Goal: Information Seeking & Learning: Learn about a topic

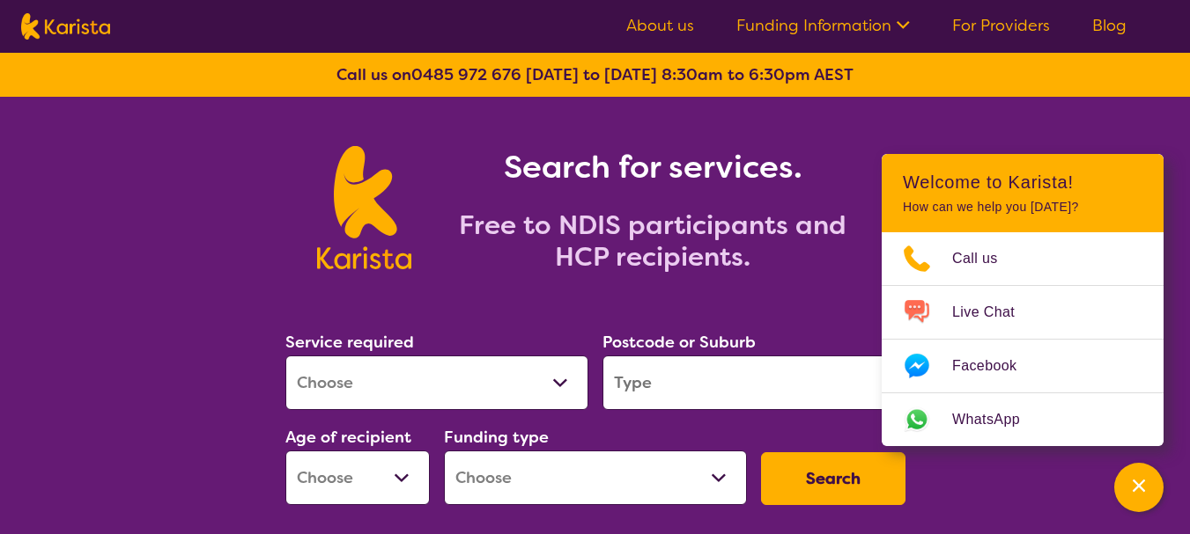
click at [683, 18] on link "About us" at bounding box center [660, 25] width 68 height 21
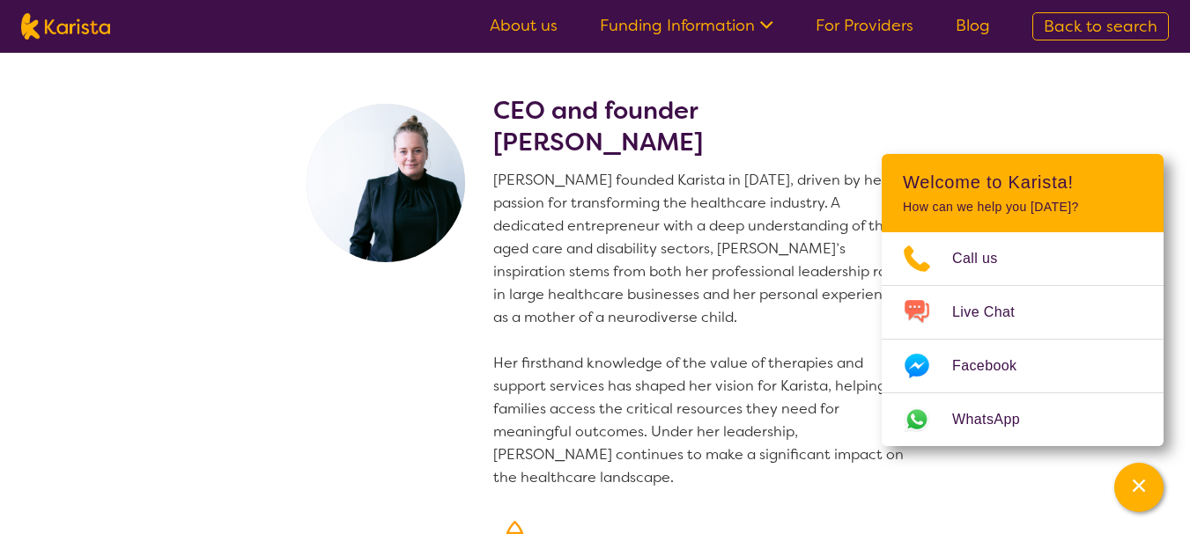
click at [1108, 109] on section "CEO and founder Danielle Bodinnar Danielle founded Karista in 2016, driven by h…" at bounding box center [595, 430] width 1190 height 754
click at [800, 219] on p "Danielle founded Karista in 2016, driven by her passion for transforming the he…" at bounding box center [702, 329] width 419 height 321
click at [1138, 489] on icon "Channel Menu" at bounding box center [1139, 486] width 18 height 18
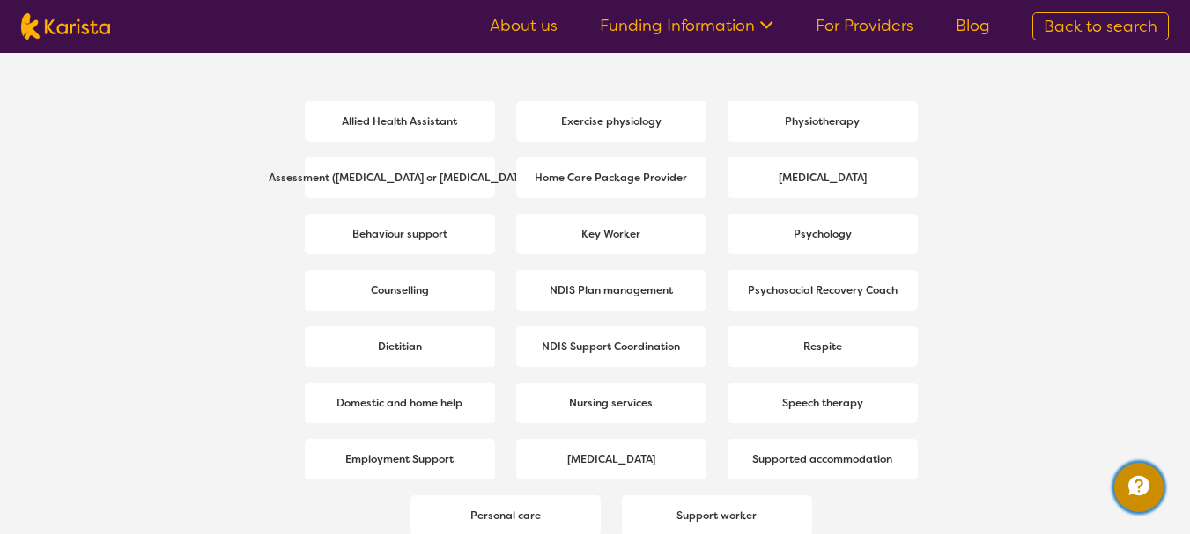
scroll to position [2348, 0]
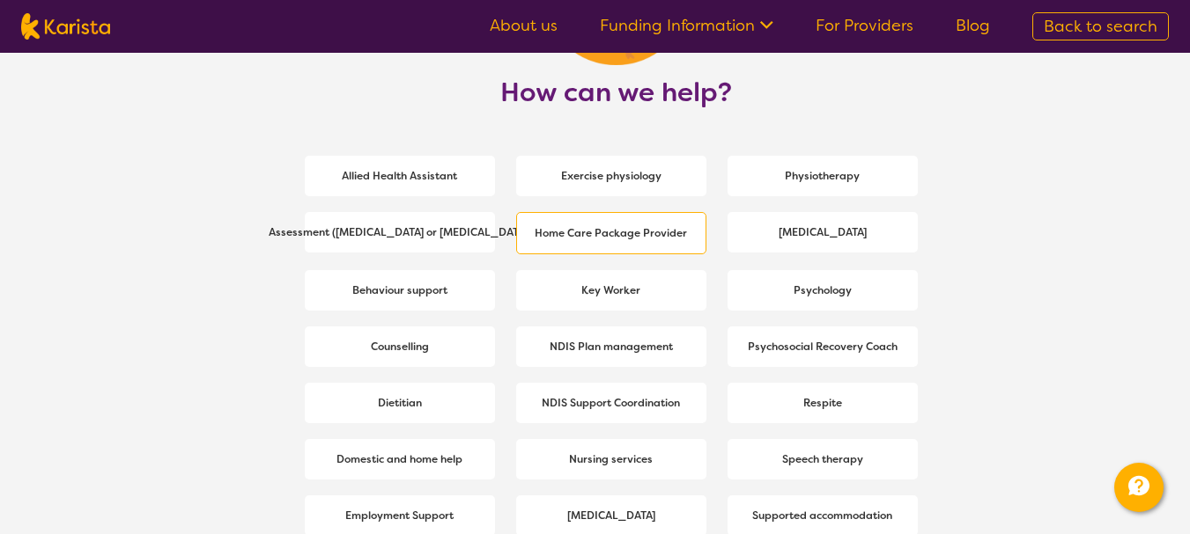
click at [630, 236] on b "Home Care Package Provider" at bounding box center [610, 233] width 152 height 14
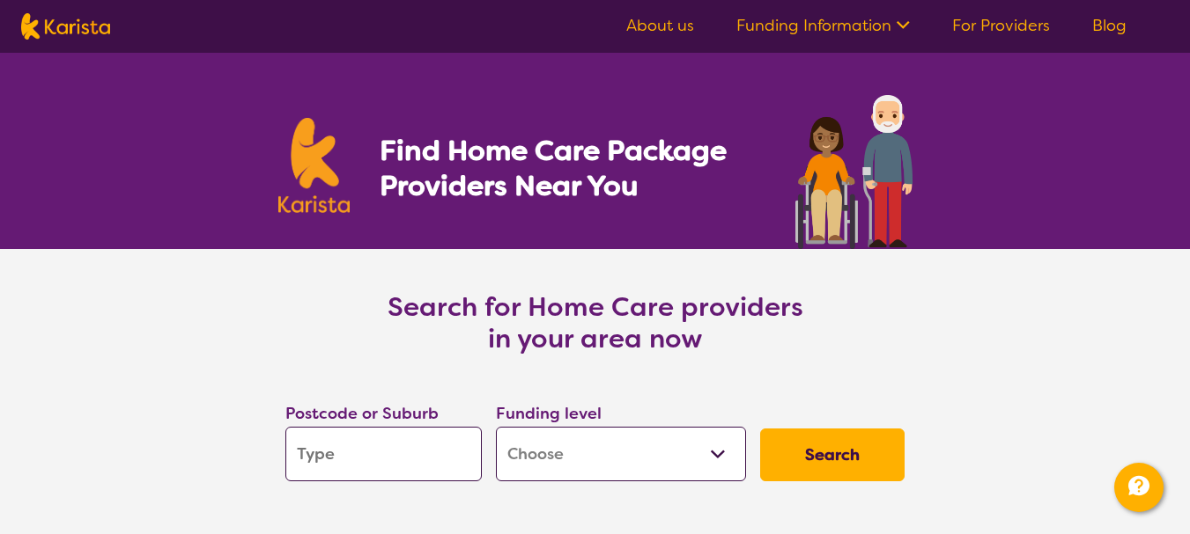
click at [670, 32] on link "About us" at bounding box center [660, 25] width 68 height 21
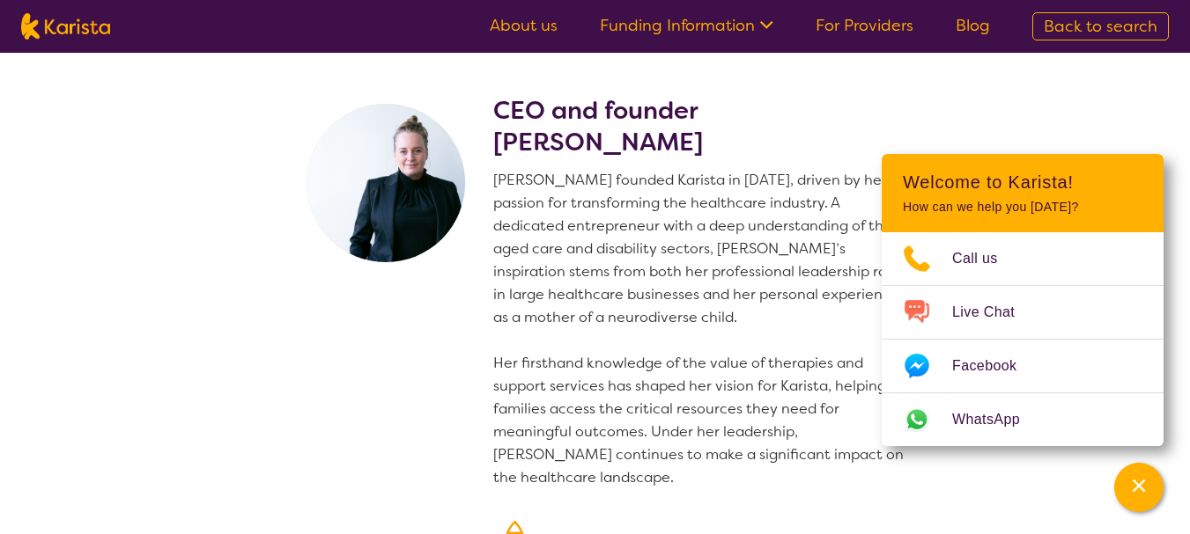
click at [761, 27] on icon at bounding box center [764, 23] width 18 height 18
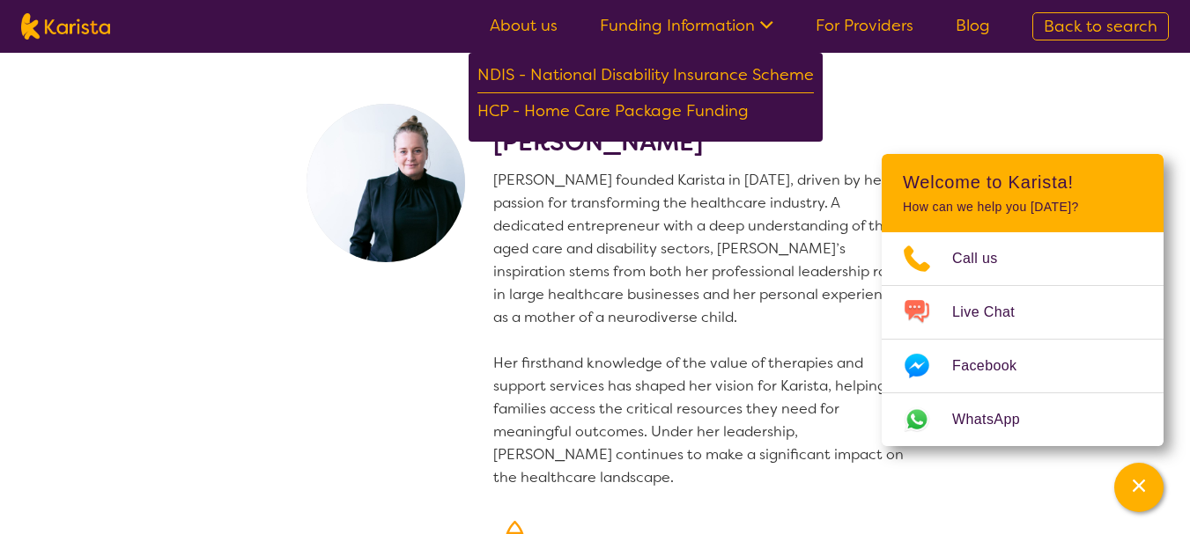
click at [1140, 129] on section "CEO and founder Danielle Bodinnar Danielle founded Karista in 2016, driven by h…" at bounding box center [595, 430] width 1190 height 754
click at [606, 106] on div "HCP - Home Care Package Funding" at bounding box center [645, 113] width 336 height 31
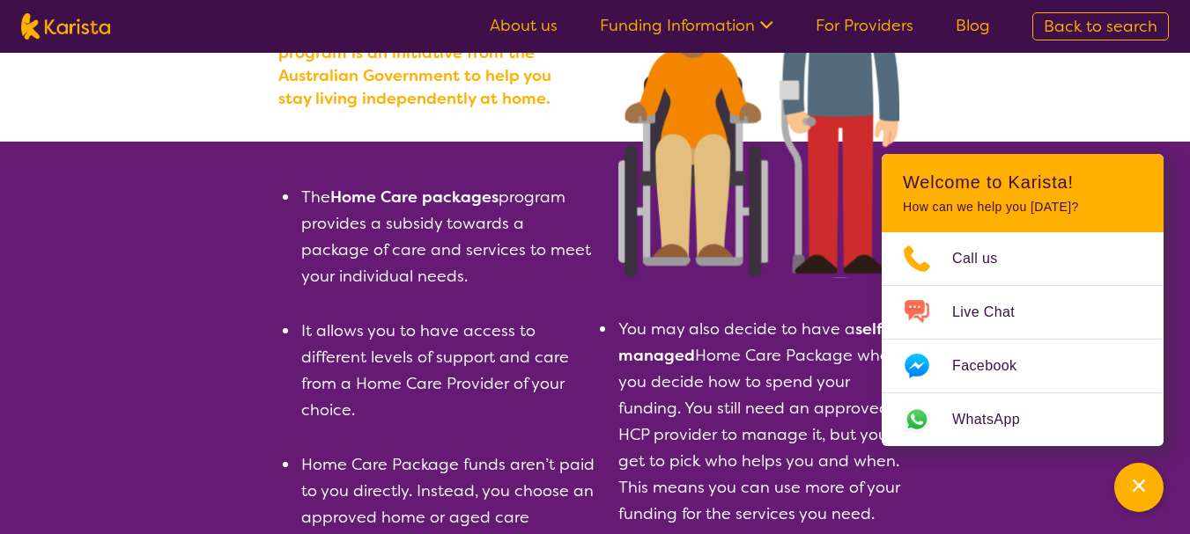
scroll to position [235, 0]
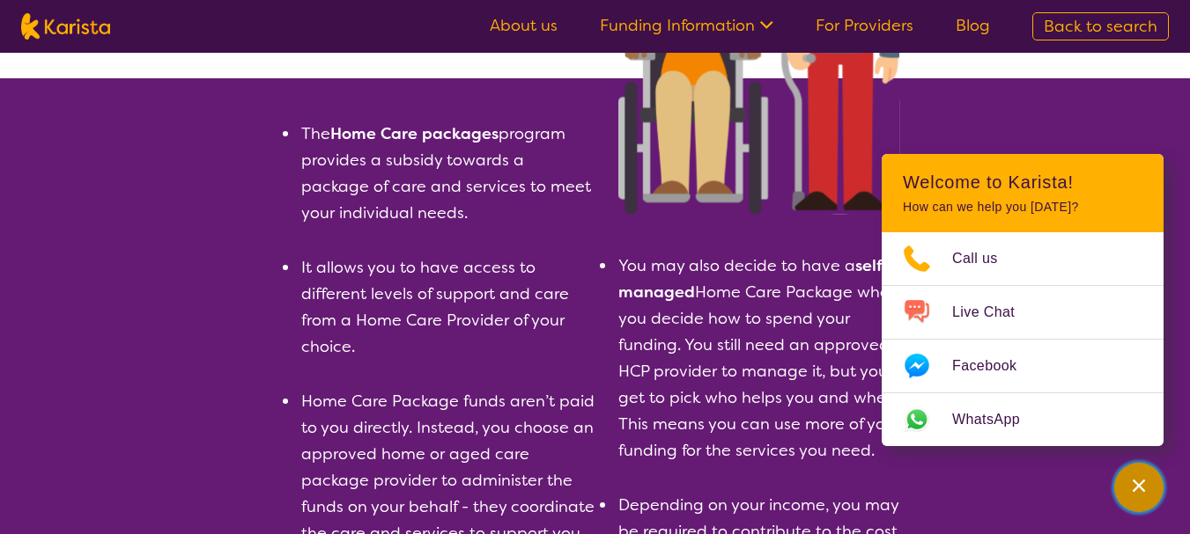
click at [1124, 486] on div "Channel Menu" at bounding box center [1138, 487] width 35 height 39
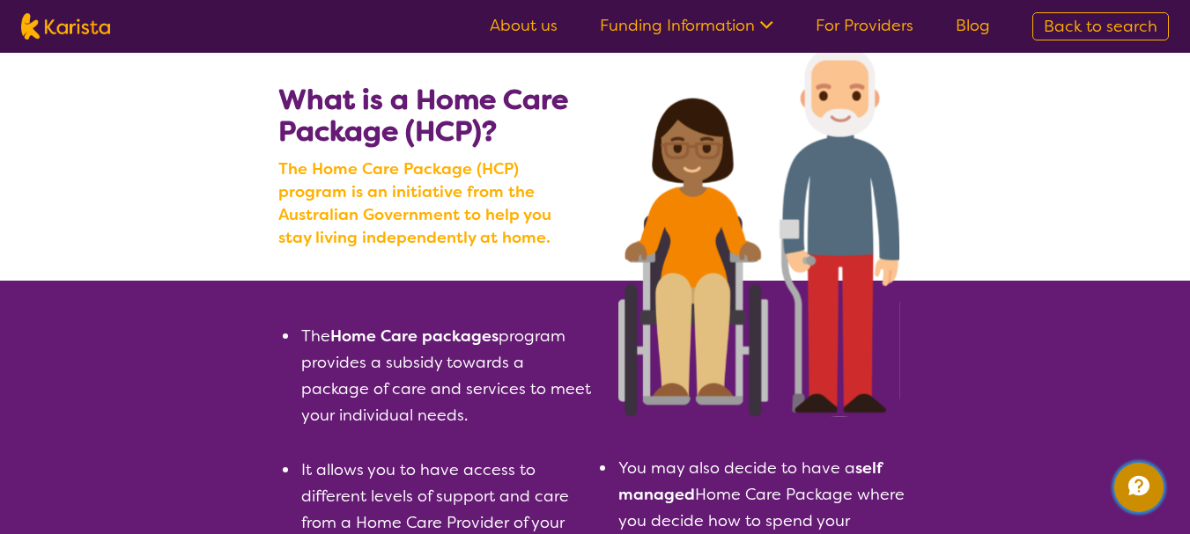
scroll to position [0, 0]
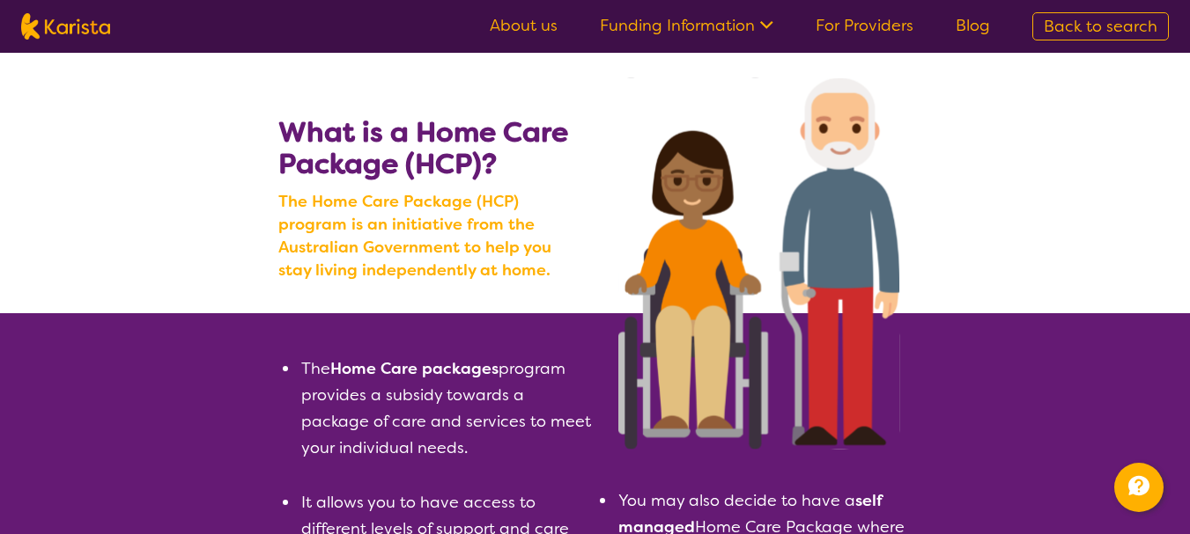
click at [866, 18] on link "For Providers" at bounding box center [864, 25] width 98 height 21
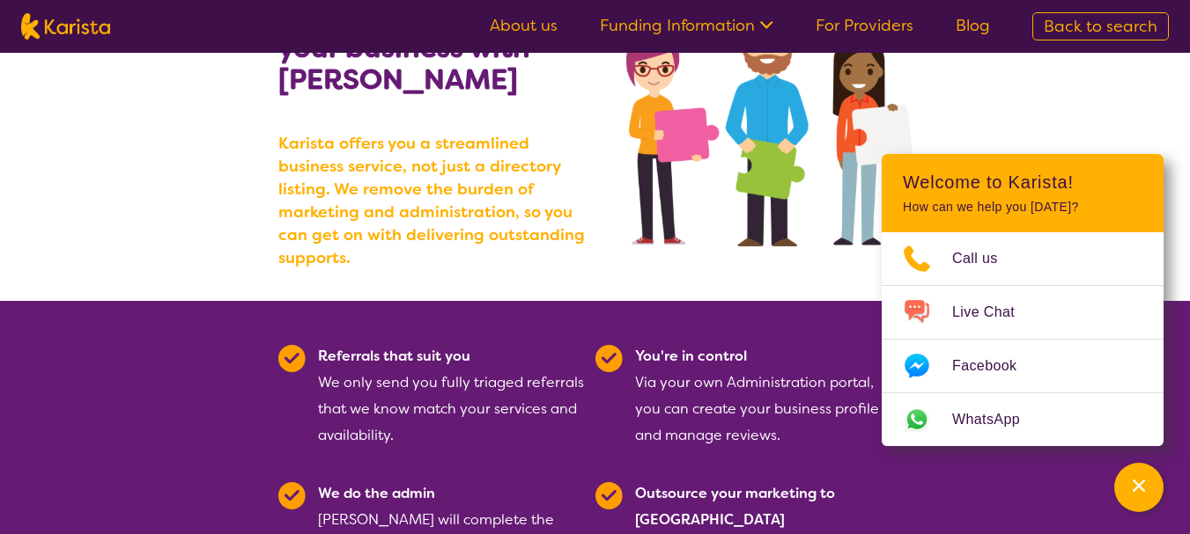
scroll to position [235, 0]
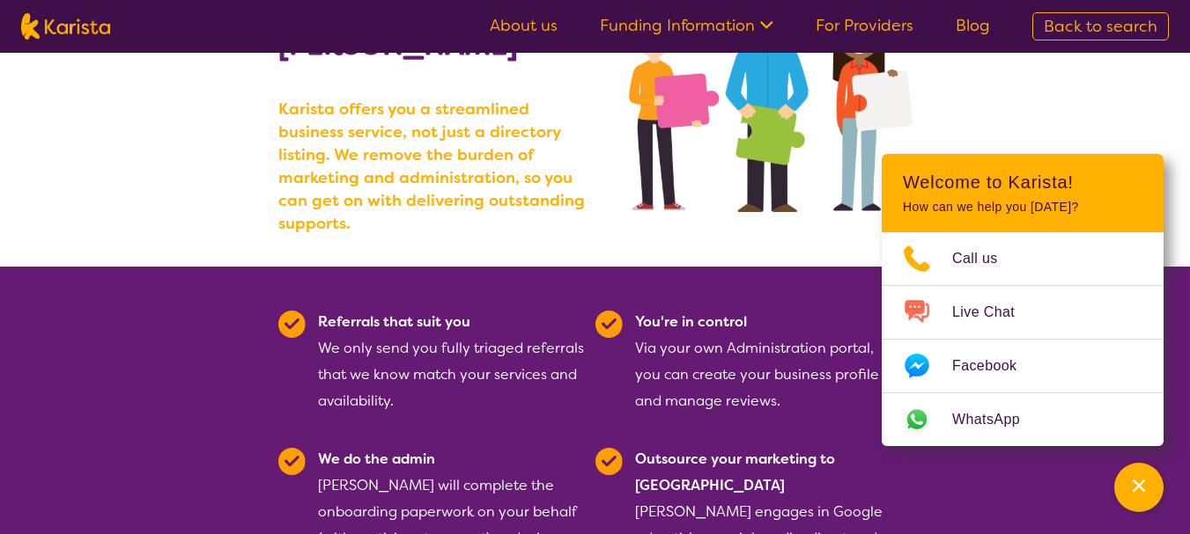
click at [593, 224] on div "Learn how you can grow your business with [PERSON_NAME] [PERSON_NAME] offers yo…" at bounding box center [452, 116] width 349 height 301
click at [1145, 490] on icon "Channel Menu" at bounding box center [1139, 486] width 18 height 18
